Goal: Transaction & Acquisition: Purchase product/service

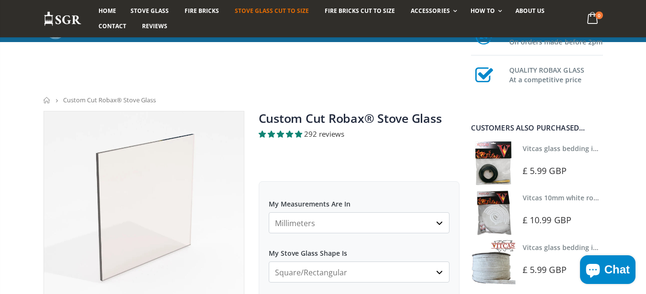
scroll to position [344, 0]
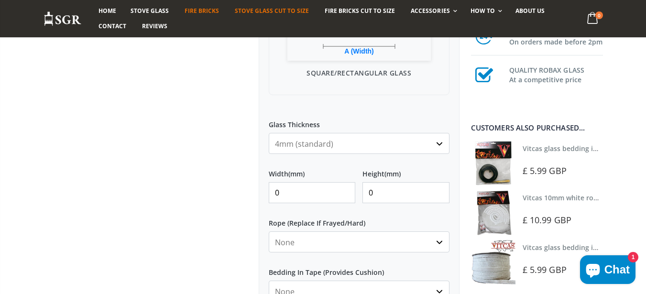
click at [213, 17] on link "Fire Bricks" at bounding box center [201, 10] width 49 height 15
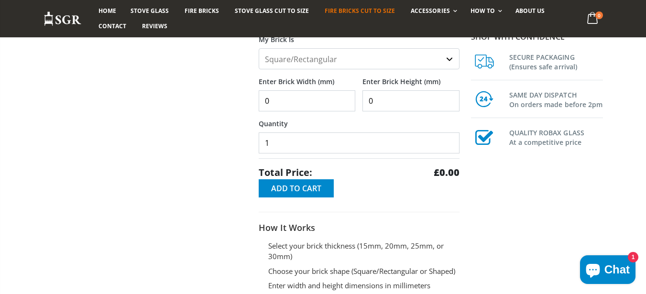
scroll to position [172, 0]
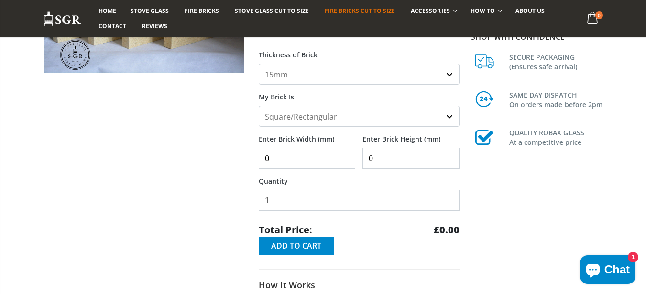
click at [280, 158] on input "0" at bounding box center [307, 158] width 97 height 21
type input "250"
click at [277, 247] on span "Add to Cart" at bounding box center [296, 246] width 50 height 11
